Goal: Task Accomplishment & Management: Manage account settings

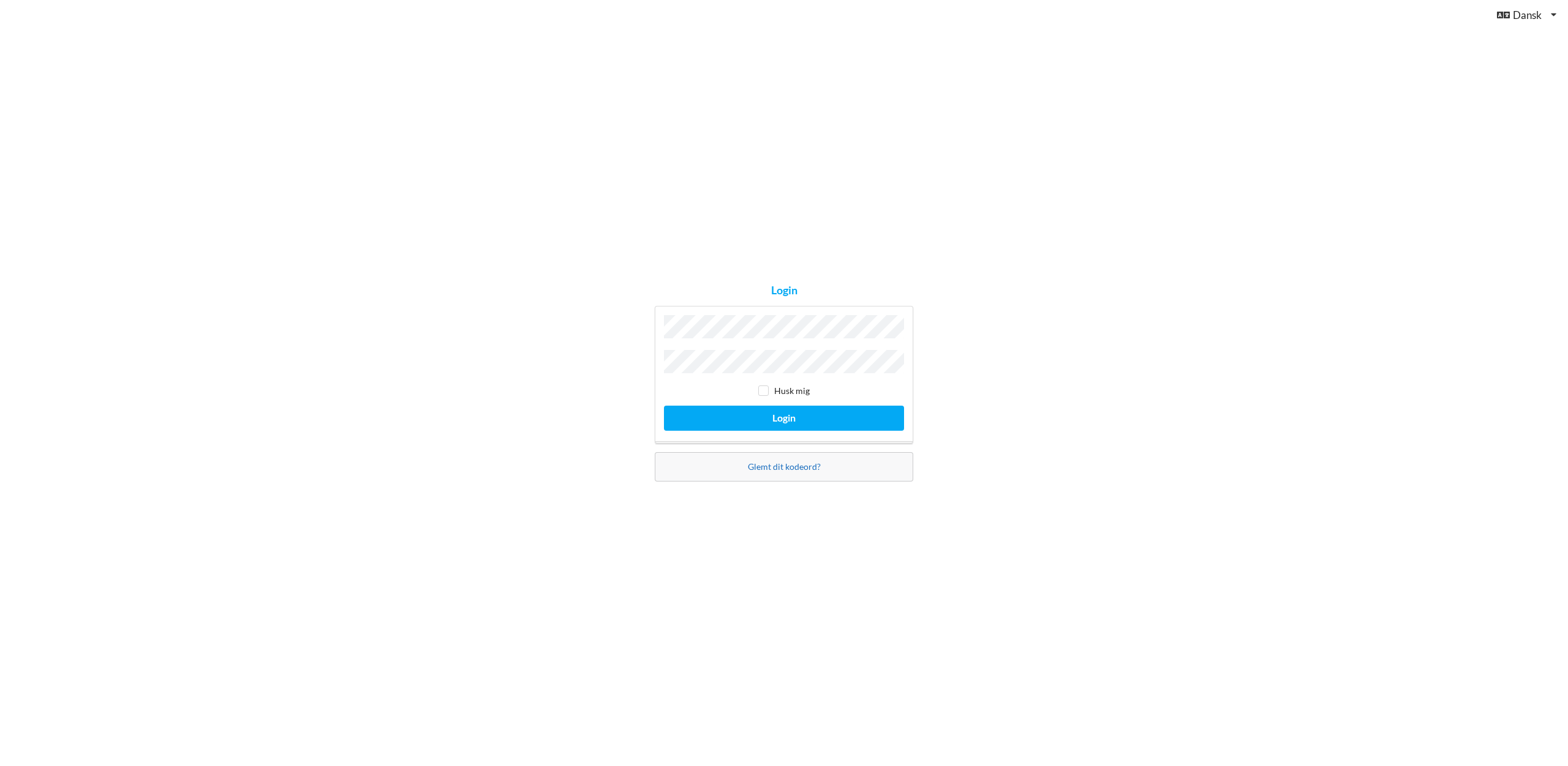
click at [775, 464] on link "Glemt dit kodeord?" at bounding box center [784, 466] width 73 height 10
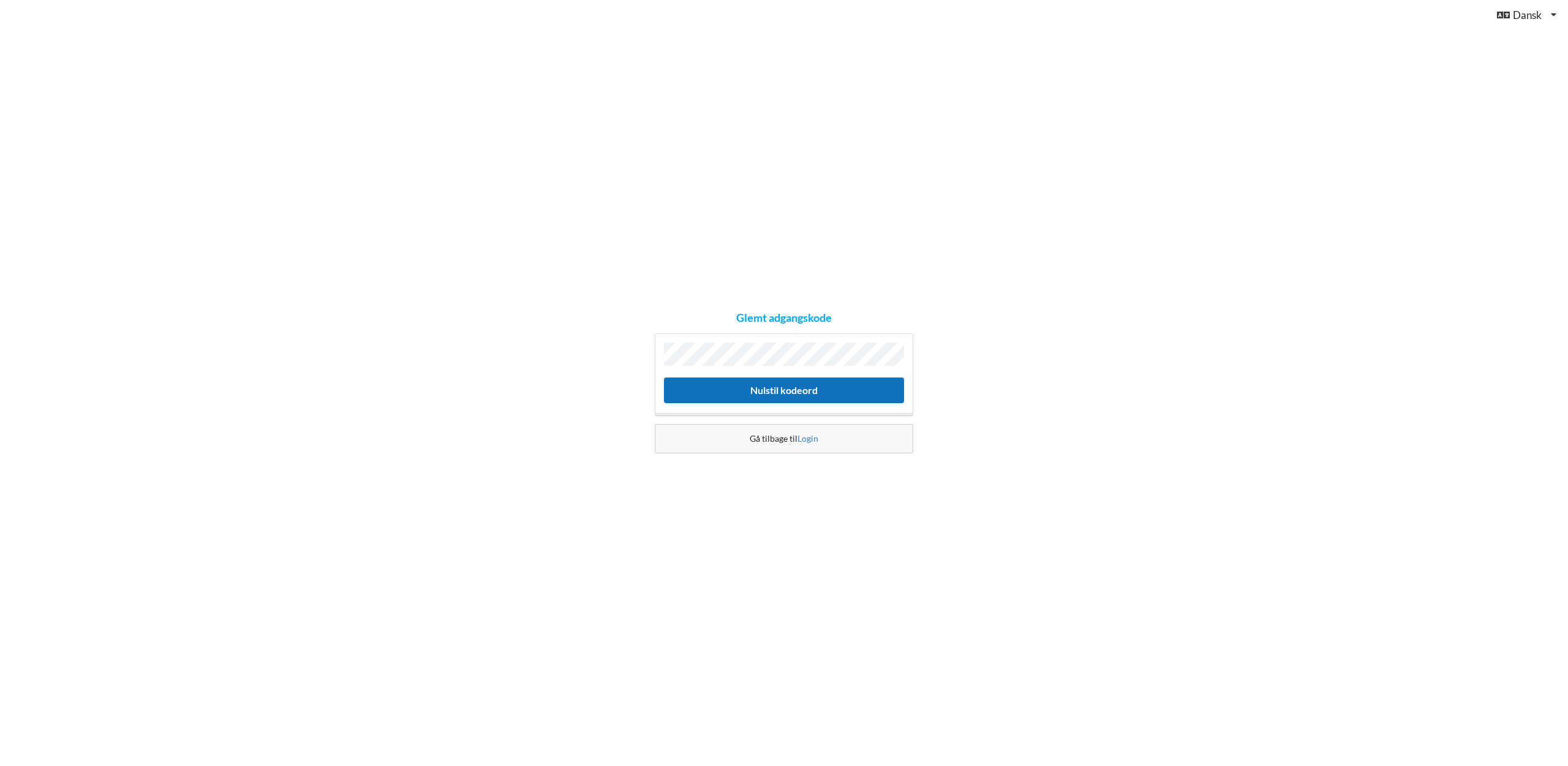
click at [768, 388] on button "Nulstil kodeord" at bounding box center [784, 390] width 240 height 26
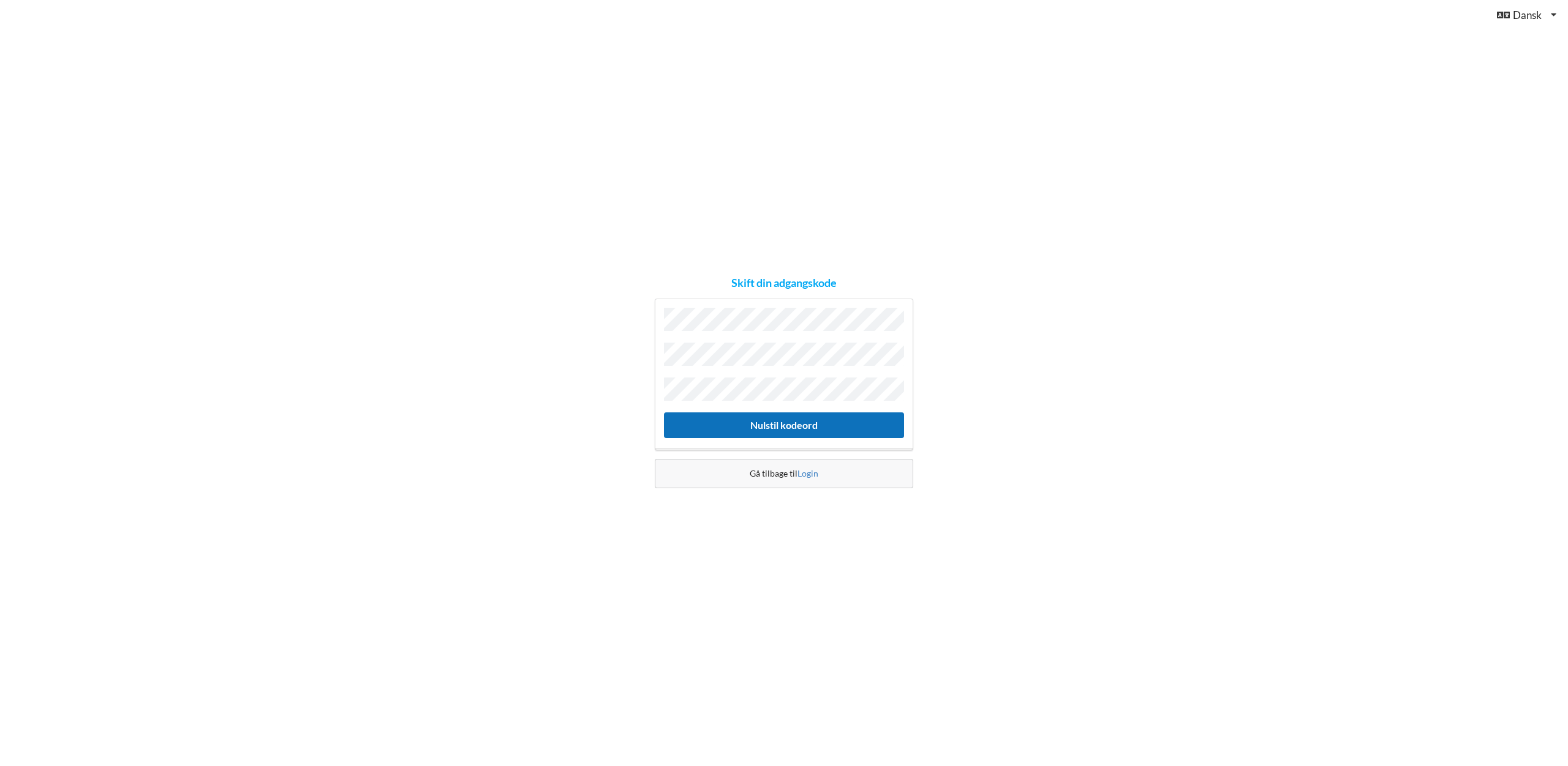
click at [767, 420] on button "Nulstil kodeord" at bounding box center [784, 425] width 240 height 26
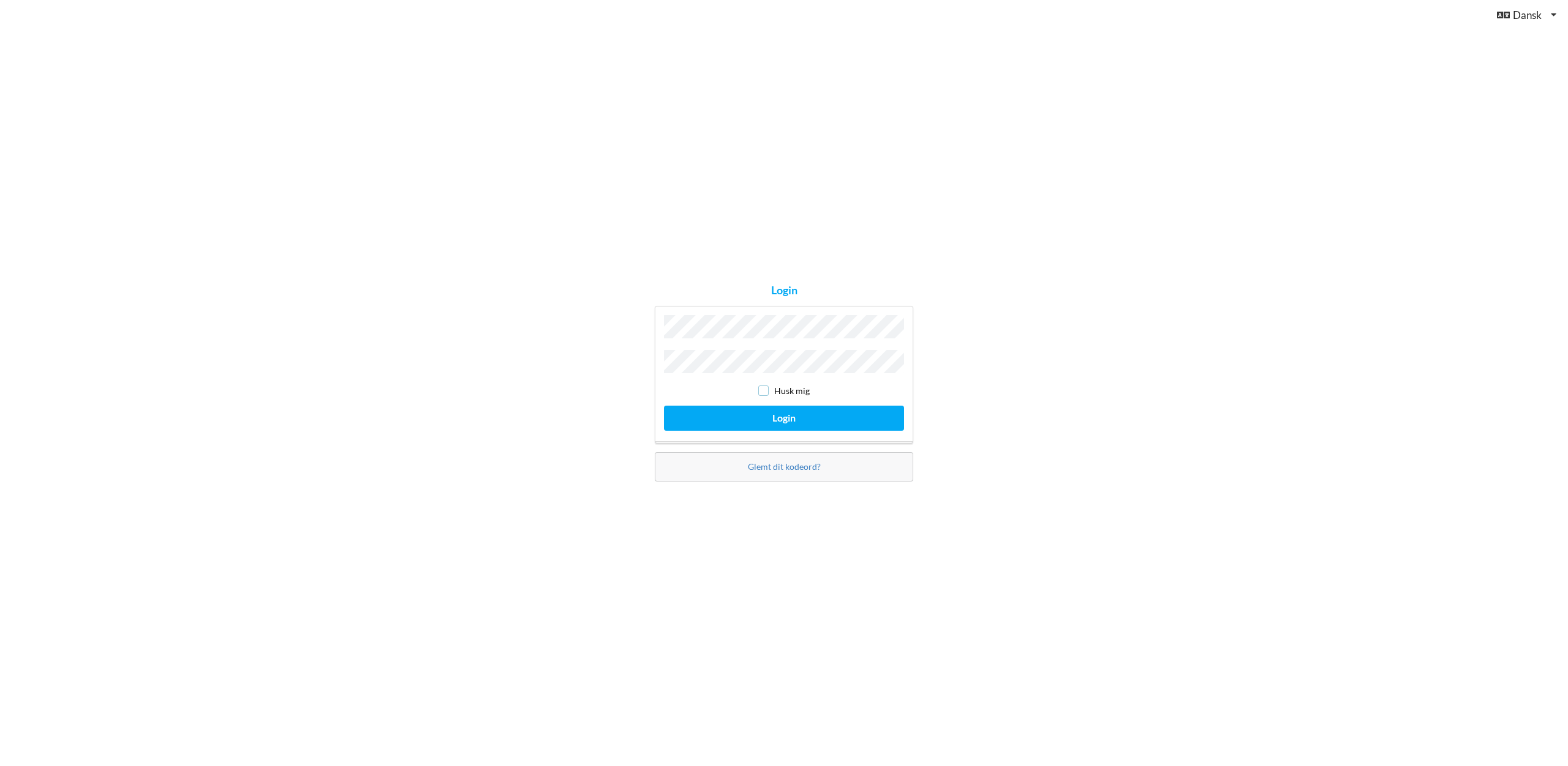
click at [765, 389] on input "checkbox" at bounding box center [763, 391] width 10 height 10
checkbox input "true"
click at [771, 413] on button "Login" at bounding box center [784, 418] width 240 height 26
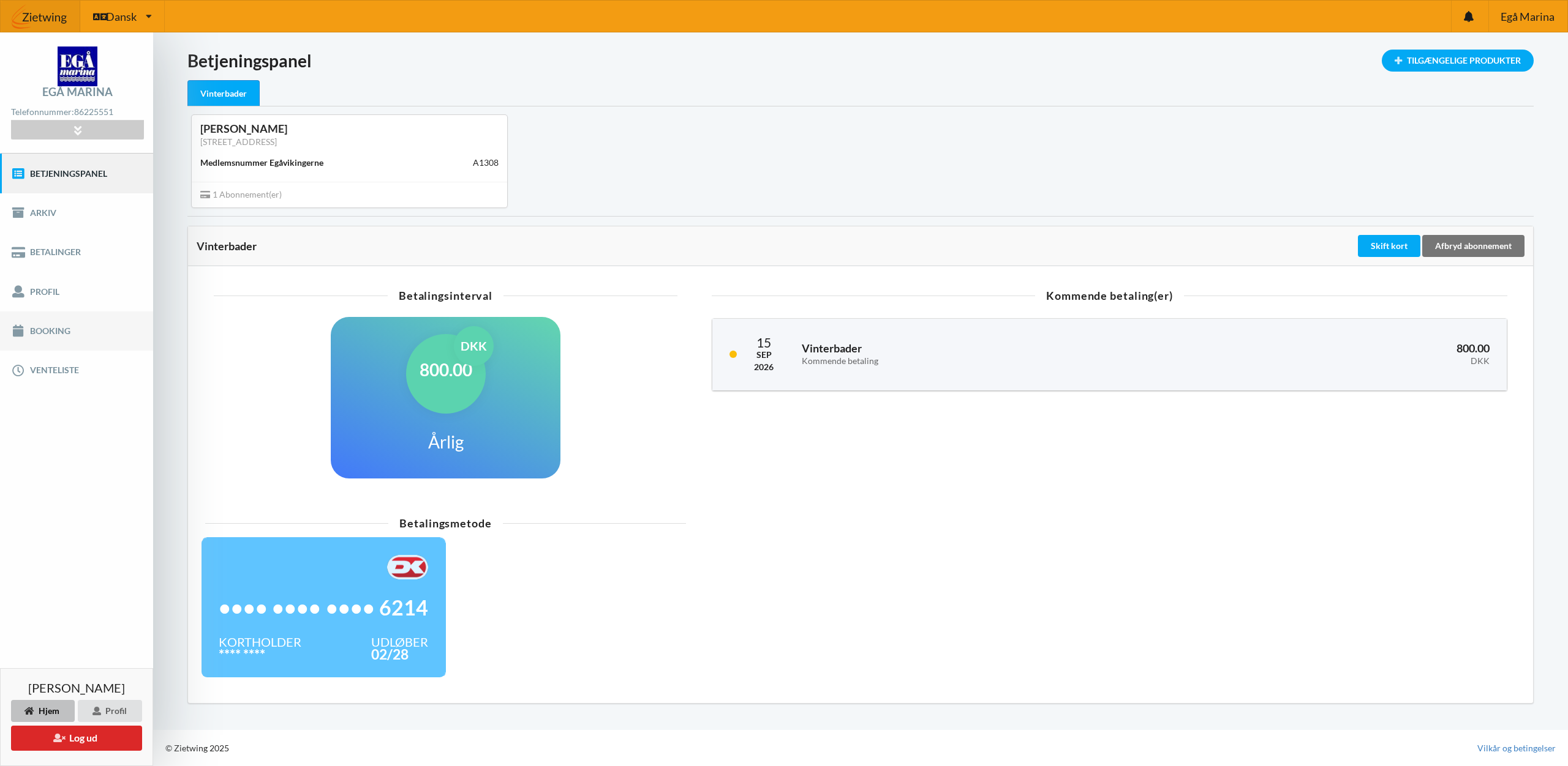
click at [56, 336] on link "Booking" at bounding box center [77, 330] width 153 height 39
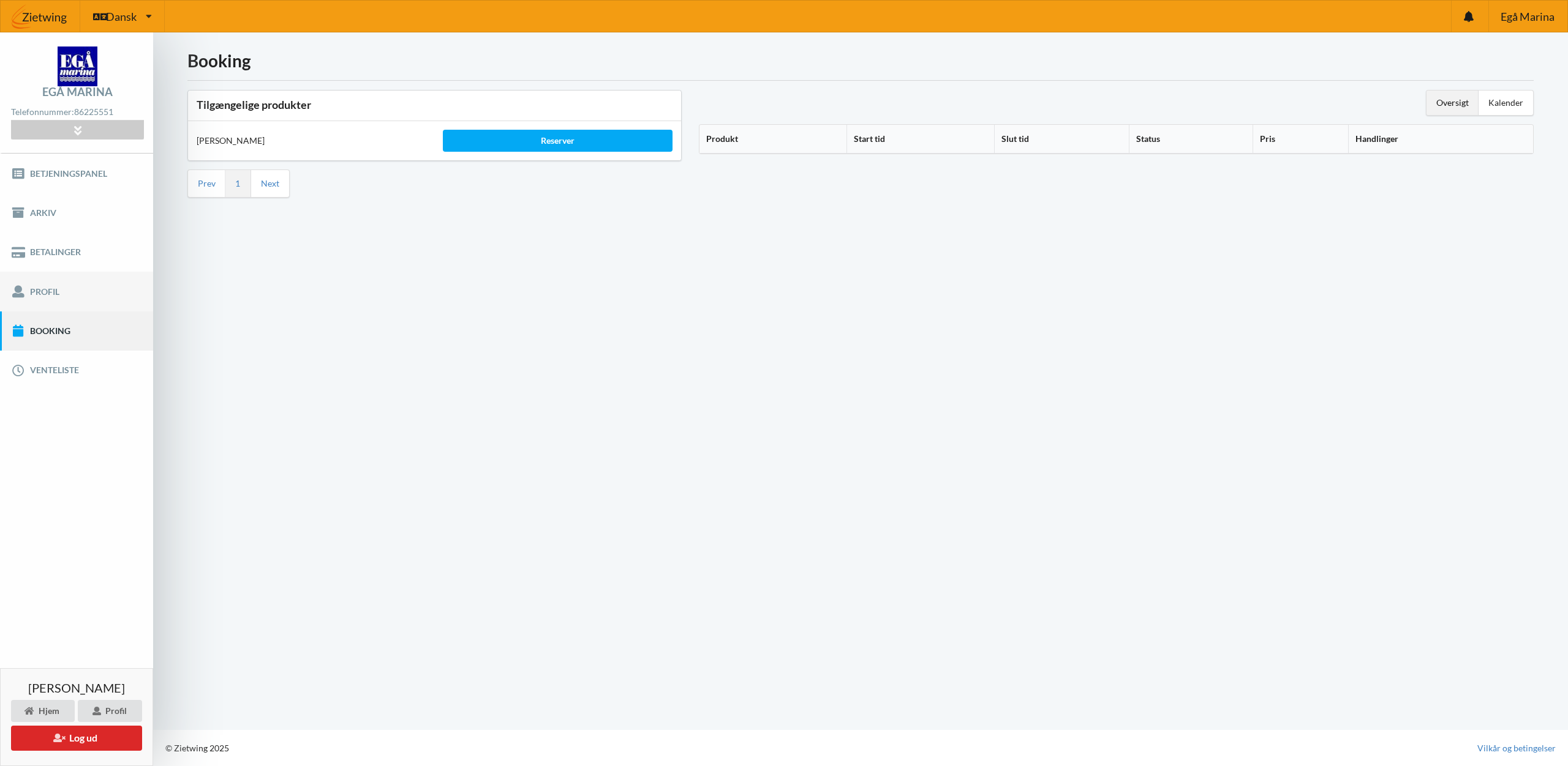
click at [63, 295] on link "Profil" at bounding box center [77, 290] width 153 height 39
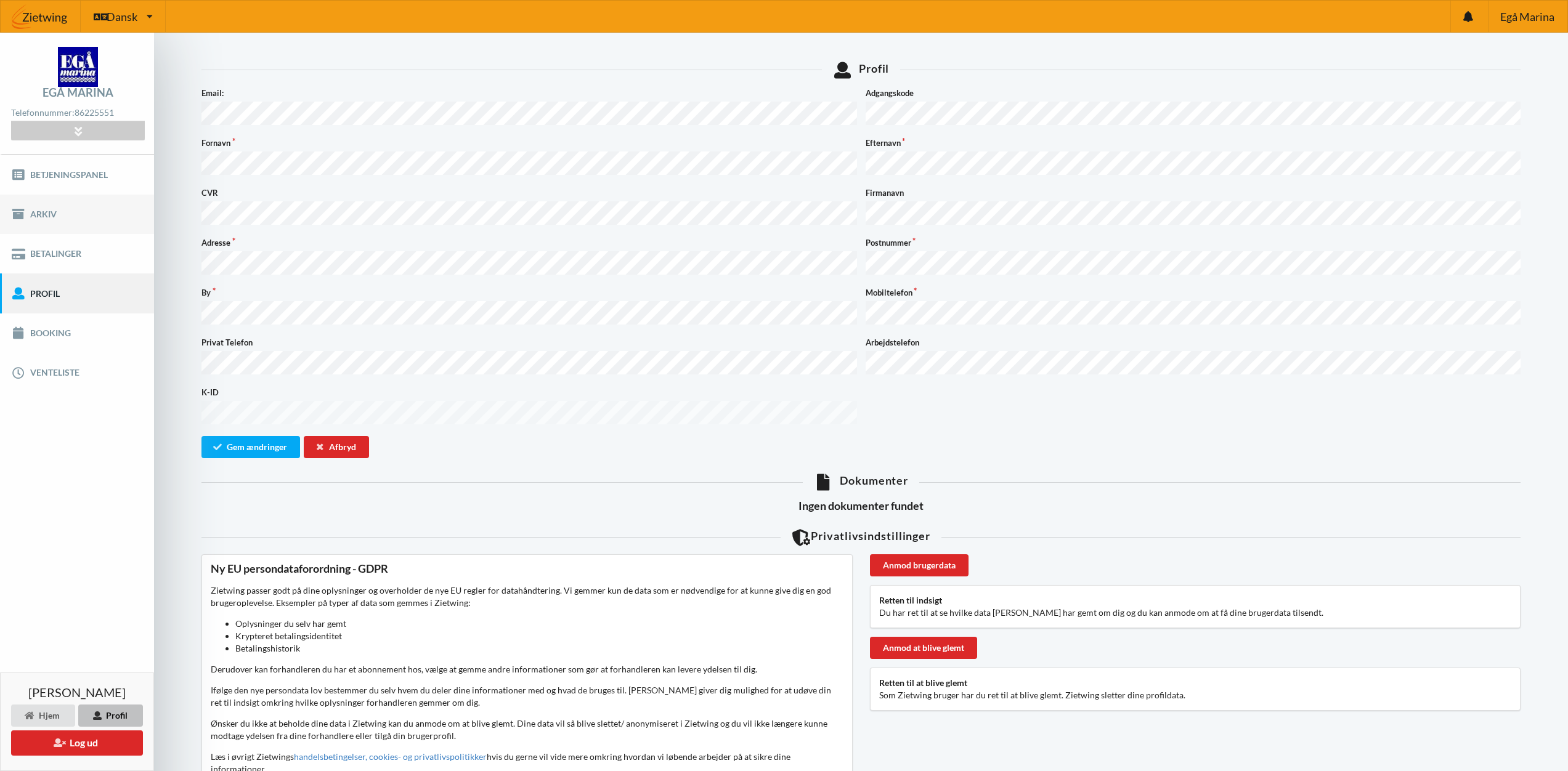
click at [48, 204] on link "Arkiv" at bounding box center [77, 214] width 154 height 39
